Goal: Task Accomplishment & Management: Use online tool/utility

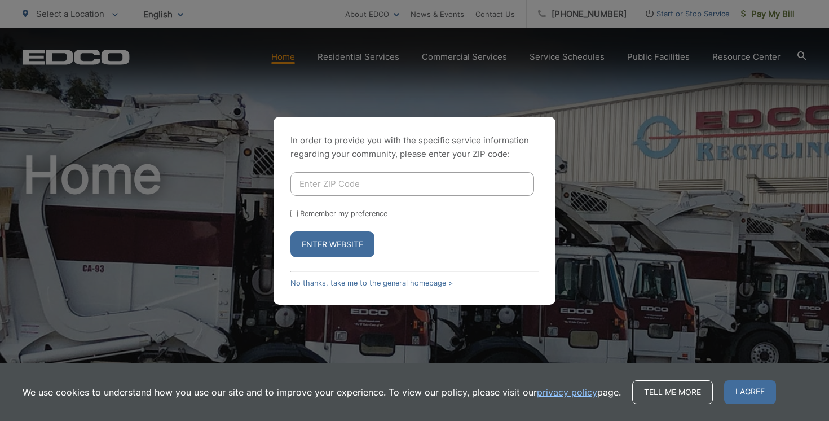
click at [755, 22] on div "In order to provide you with the specific service information regarding your co…" at bounding box center [414, 210] width 829 height 421
click at [310, 284] on link "No thanks, take me to the general homepage >" at bounding box center [372, 283] width 162 height 8
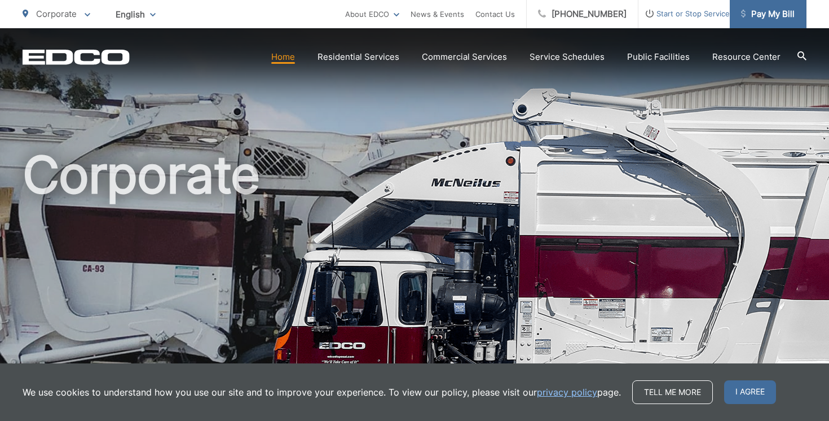
click at [768, 18] on span "Pay My Bill" at bounding box center [768, 14] width 54 height 14
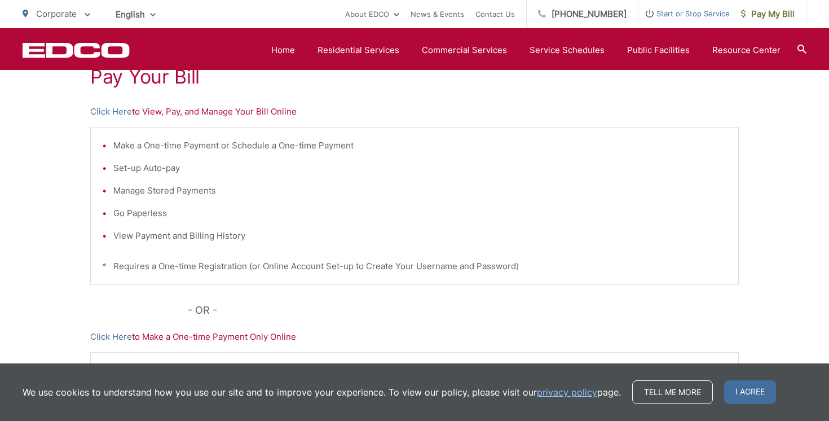
scroll to position [227, 0]
click at [111, 112] on link "Click Here" at bounding box center [111, 113] width 42 height 14
